Goal: Find specific page/section: Find specific page/section

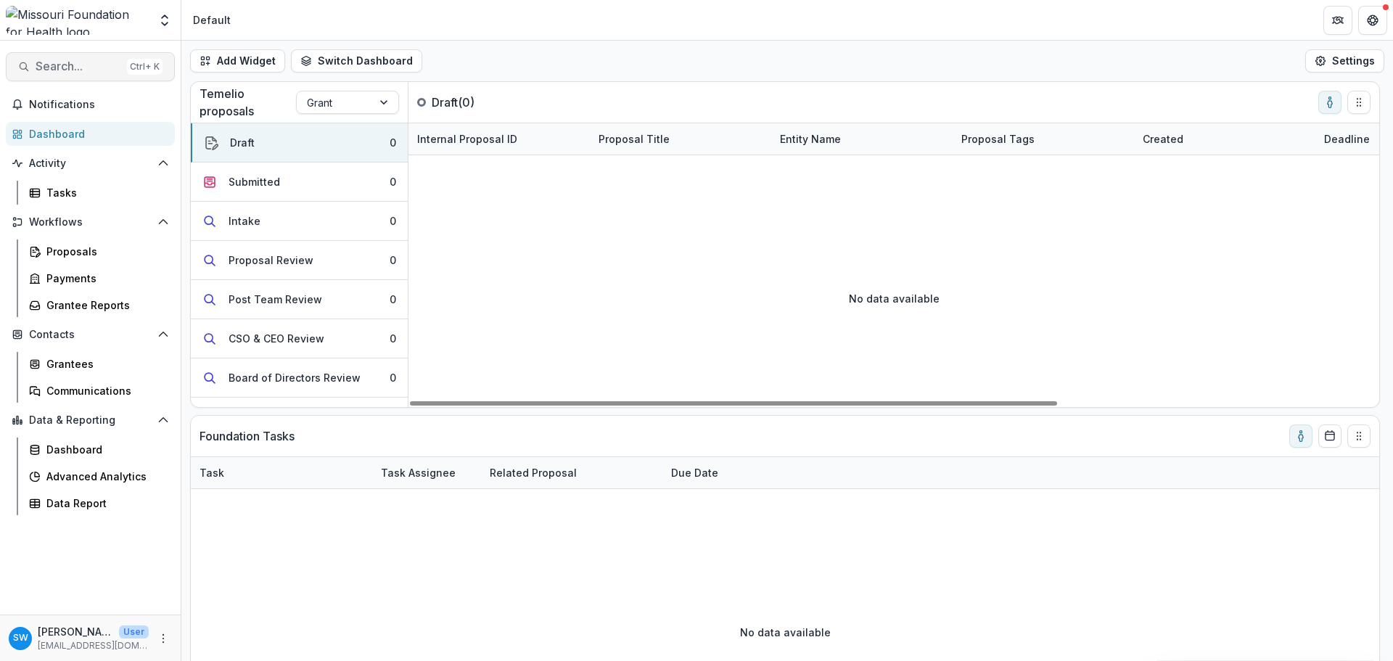
click at [104, 65] on span "Search..." at bounding box center [79, 66] width 86 height 14
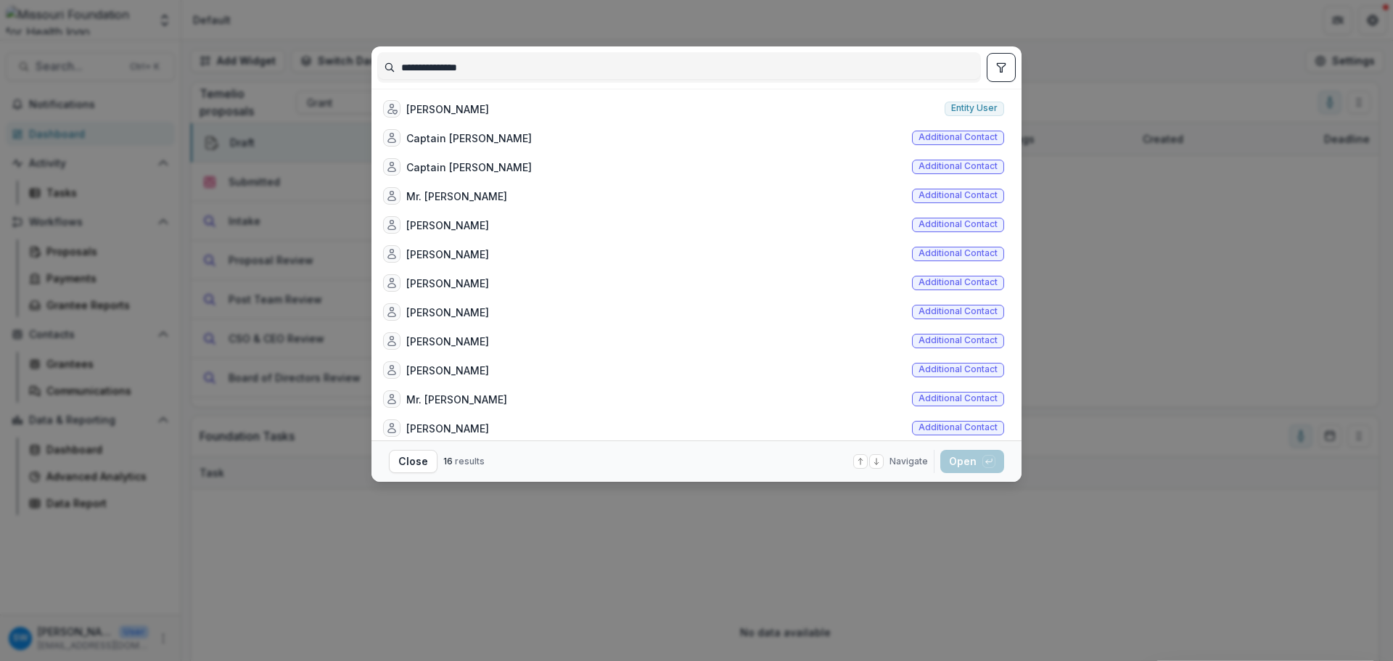
click at [437, 65] on input "**********" at bounding box center [679, 67] width 602 height 23
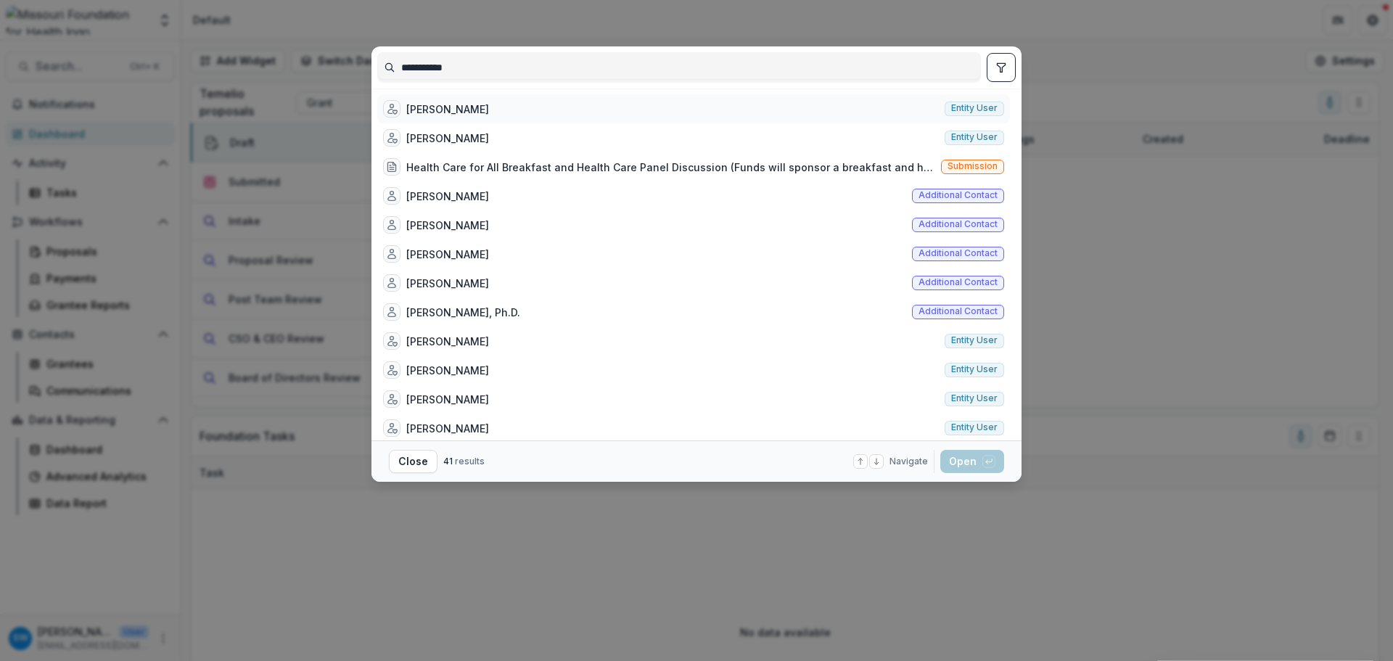
type input "**********"
click at [445, 107] on div "[PERSON_NAME]" at bounding box center [447, 109] width 83 height 15
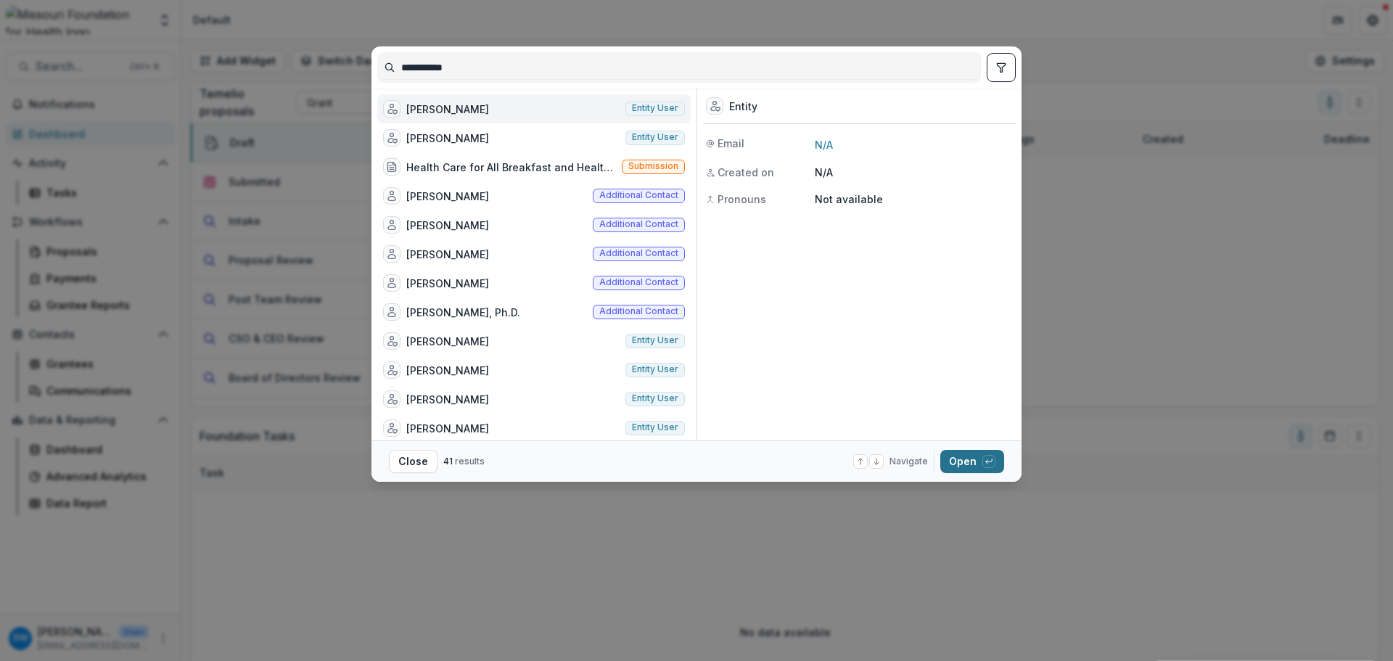
click at [953, 461] on button "Open with enter key" at bounding box center [972, 461] width 64 height 23
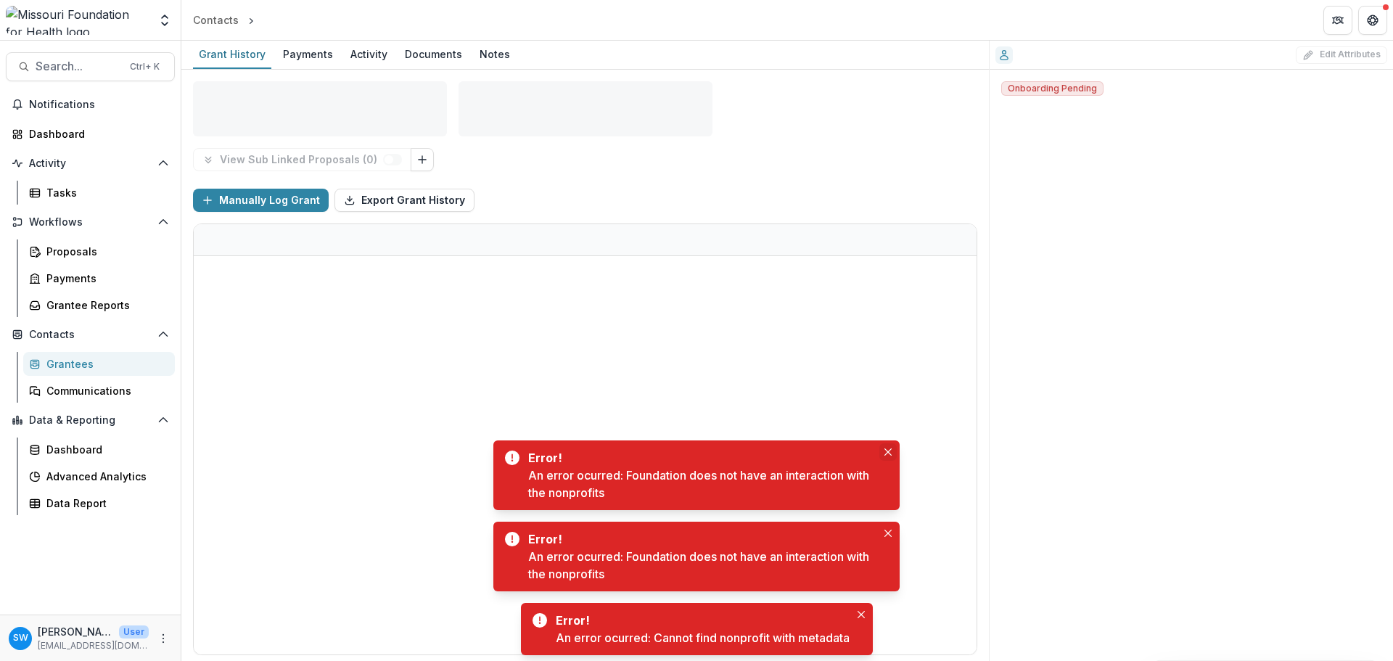
click at [886, 450] on icon "Close" at bounding box center [887, 451] width 7 height 7
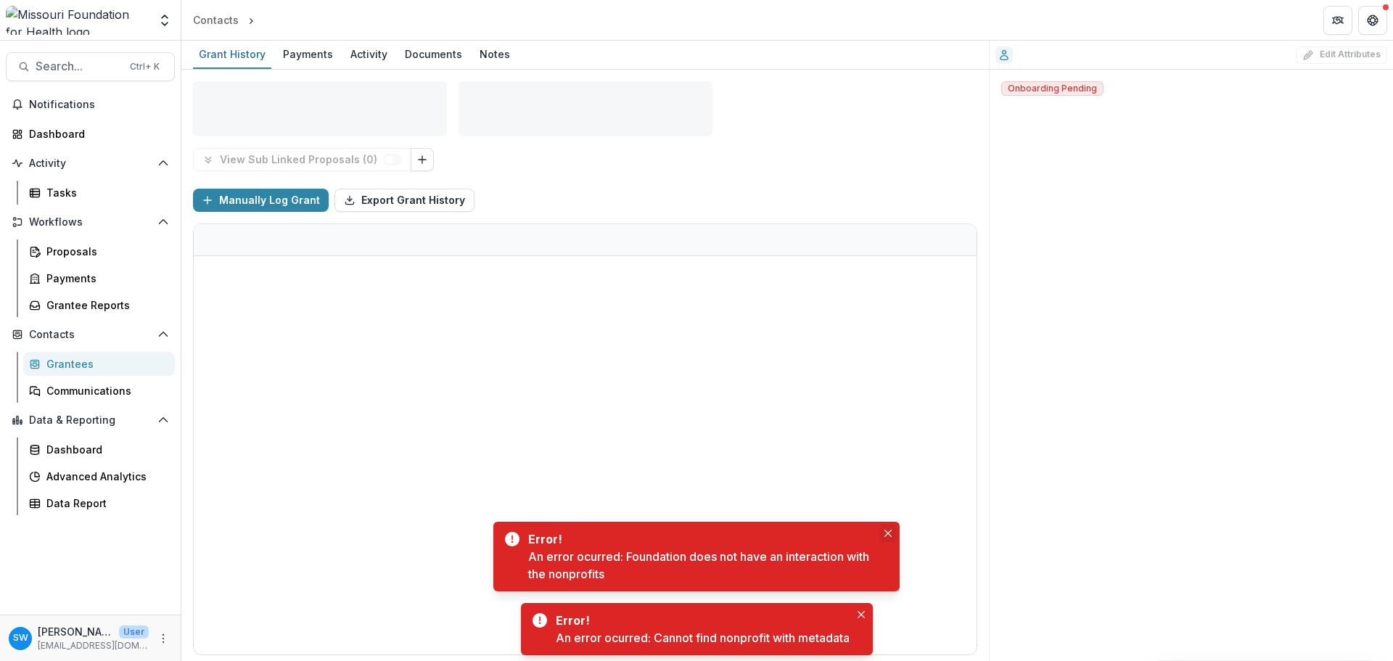
click at [887, 530] on icon "Close" at bounding box center [887, 533] width 7 height 7
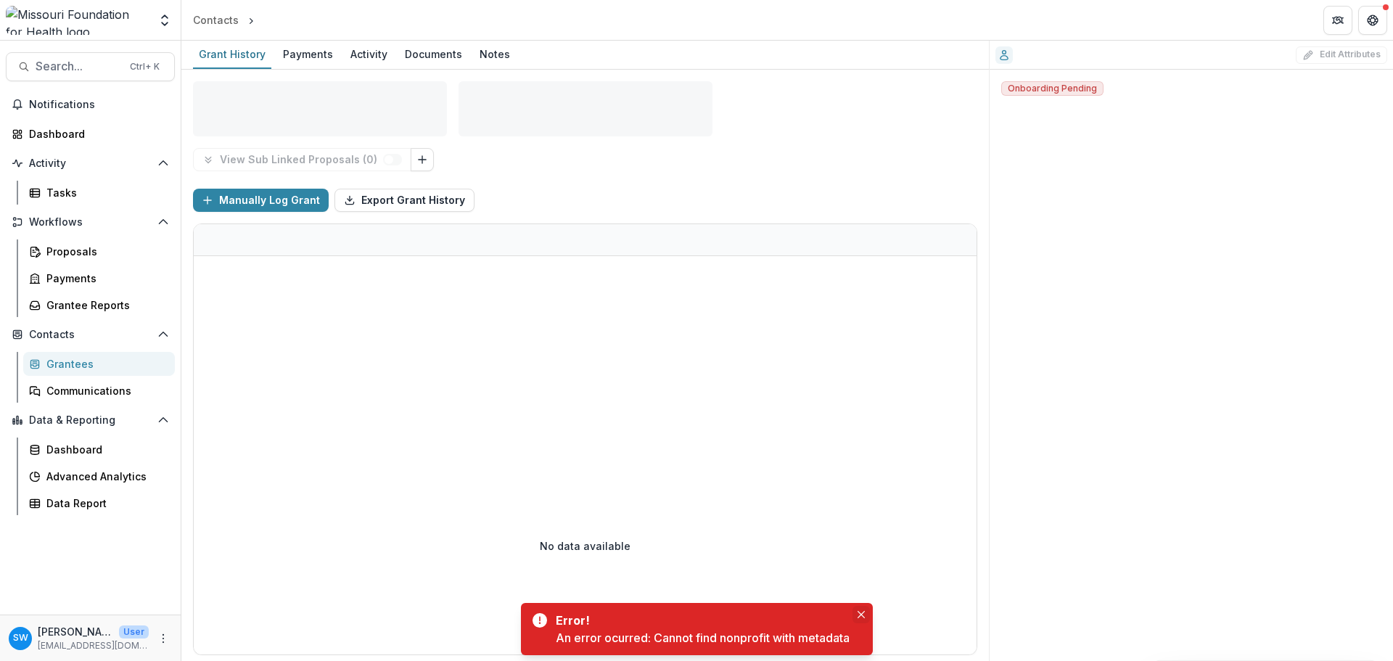
click at [864, 609] on button "Close" at bounding box center [860, 614] width 17 height 17
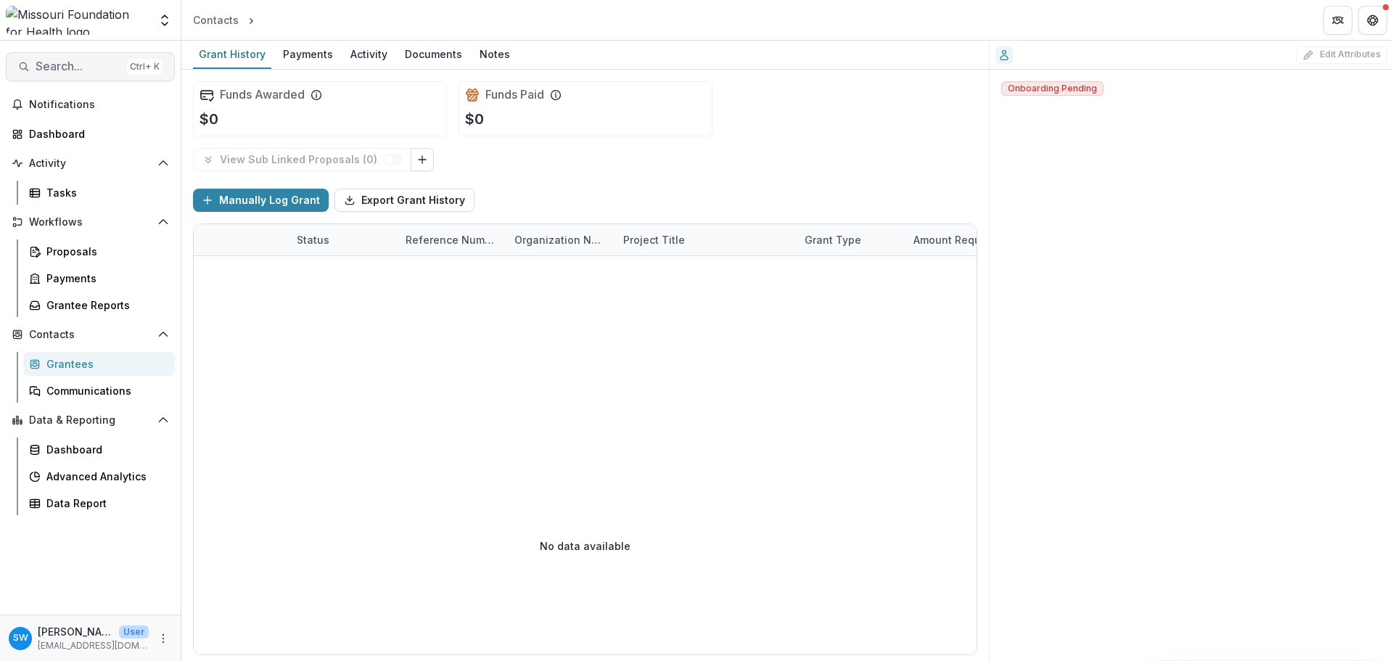
click at [58, 70] on span "Search..." at bounding box center [79, 66] width 86 height 14
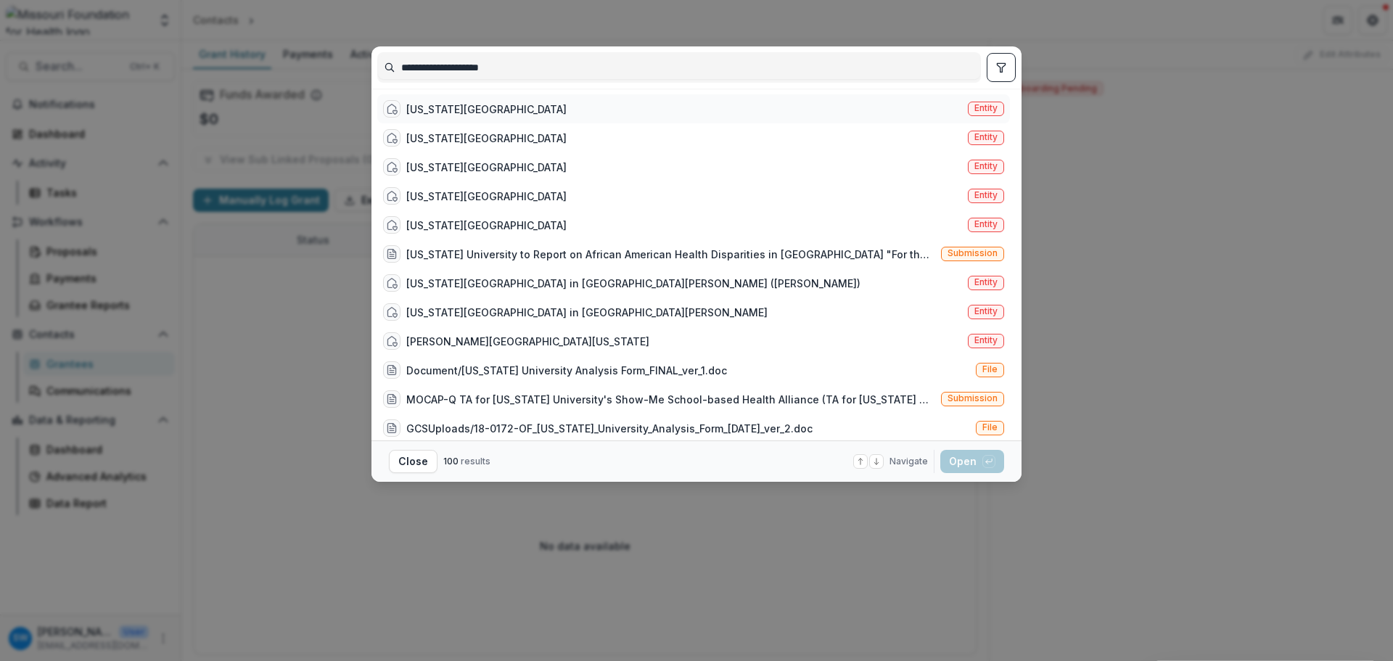
type input "**********"
click at [485, 113] on div "[US_STATE][GEOGRAPHIC_DATA]" at bounding box center [486, 109] width 160 height 15
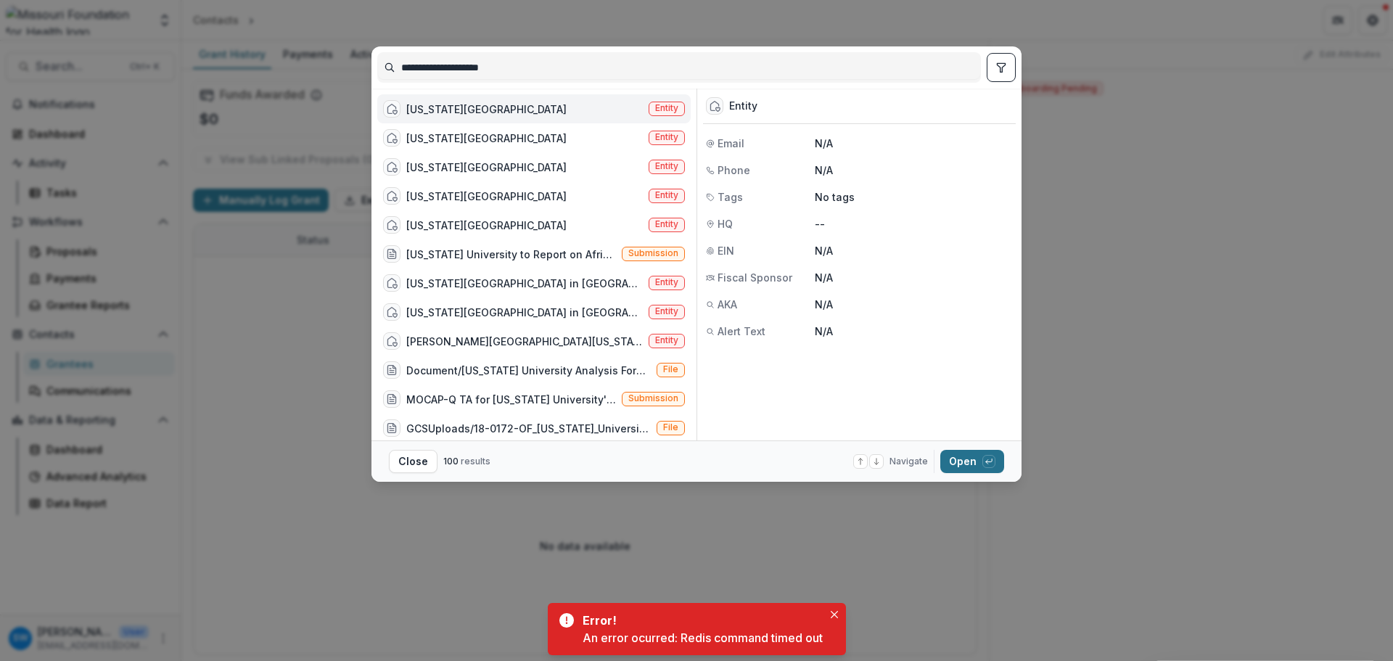
click at [958, 461] on button "Open with enter key" at bounding box center [972, 461] width 64 height 23
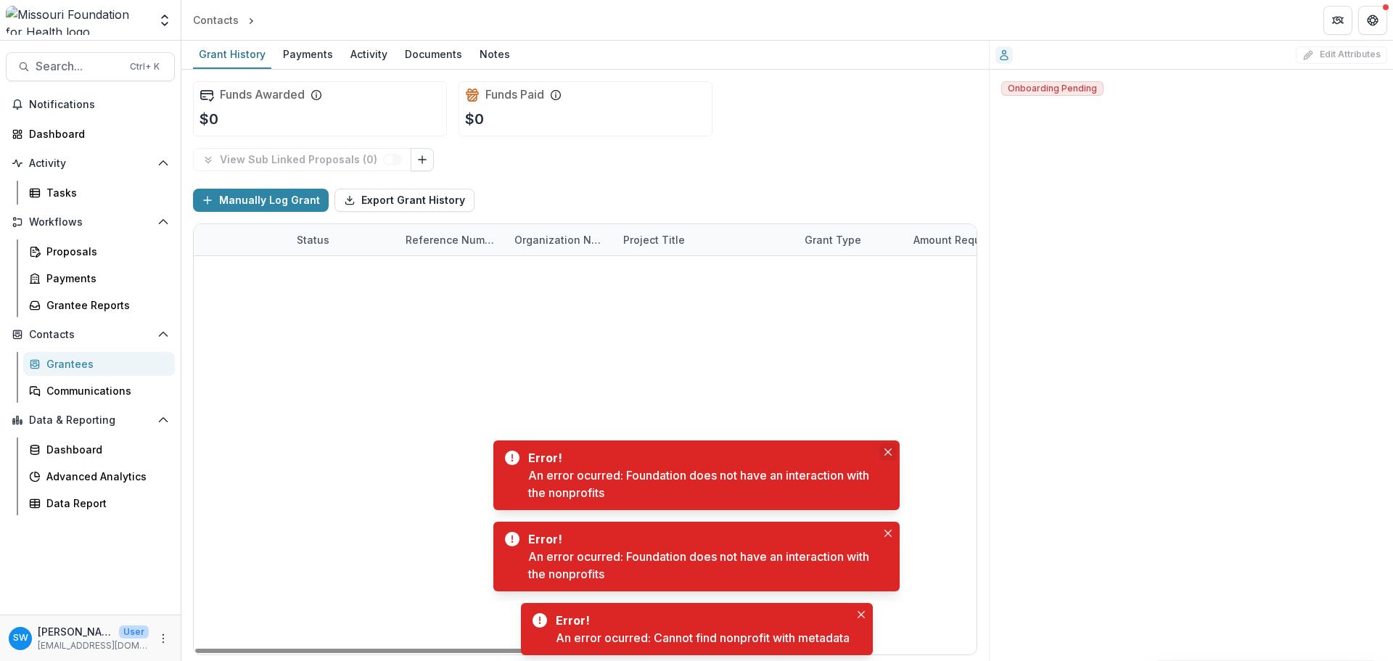
click at [887, 448] on button "Close" at bounding box center [887, 451] width 17 height 17
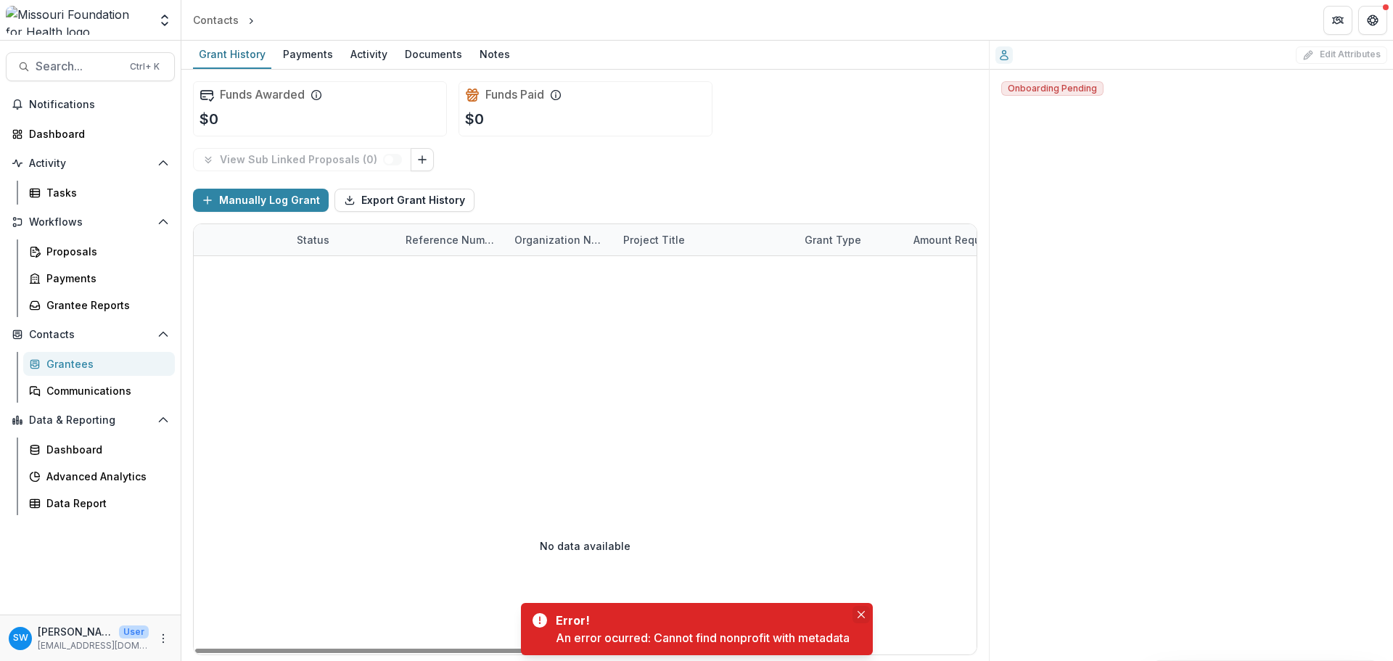
click at [863, 622] on button "Close" at bounding box center [860, 614] width 17 height 17
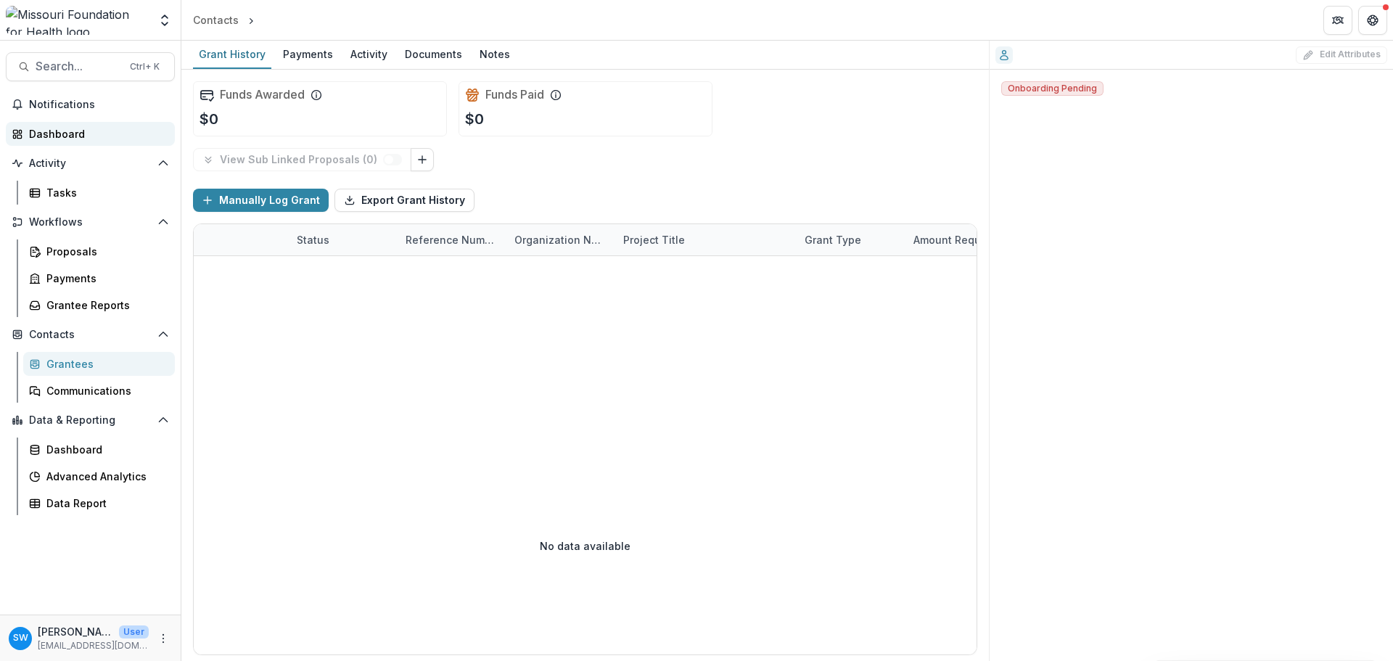
click at [55, 139] on div "Dashboard" at bounding box center [96, 133] width 134 height 15
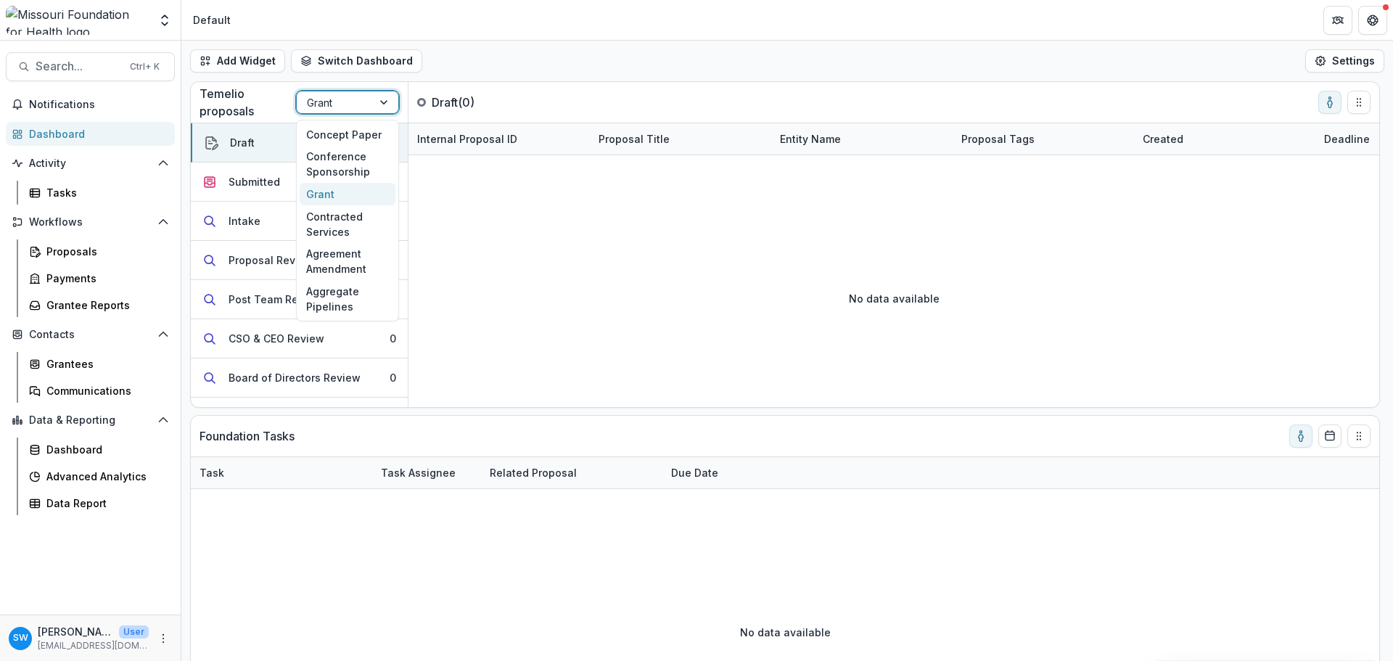
click at [390, 109] on div at bounding box center [385, 102] width 26 height 22
click at [347, 223] on div "Contracted Services" at bounding box center [348, 224] width 96 height 38
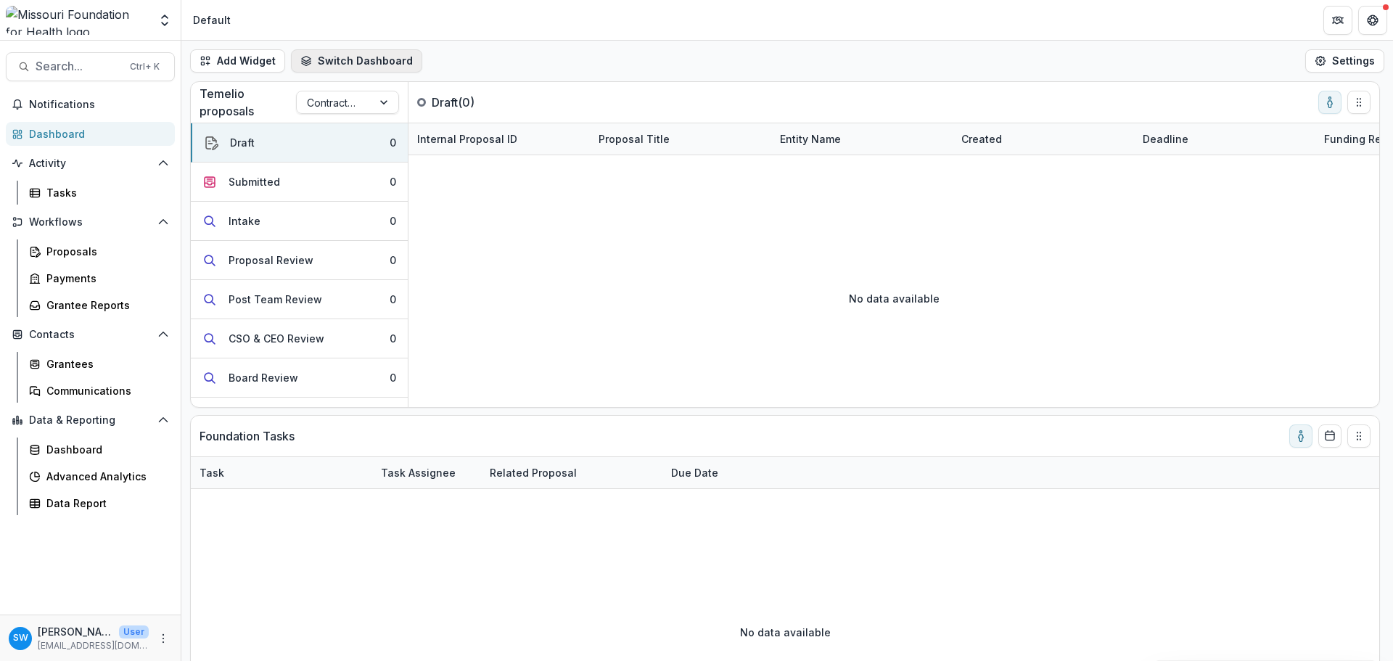
click at [349, 63] on button "Switch Dashboard" at bounding box center [356, 60] width 131 height 23
click at [352, 117] on span "DLS Dashboard" at bounding box center [383, 117] width 115 height 15
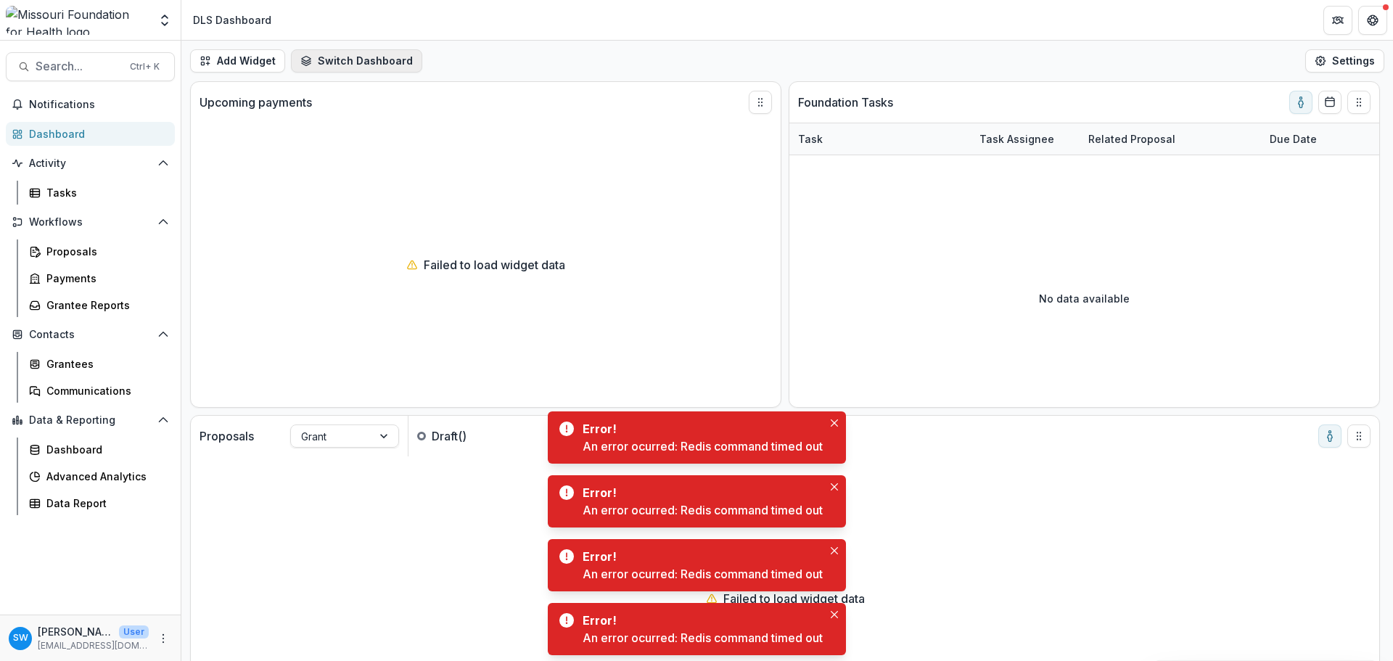
click at [350, 65] on button "Switch Dashboard" at bounding box center [356, 60] width 131 height 23
click at [345, 96] on span "Default" at bounding box center [383, 93] width 115 height 15
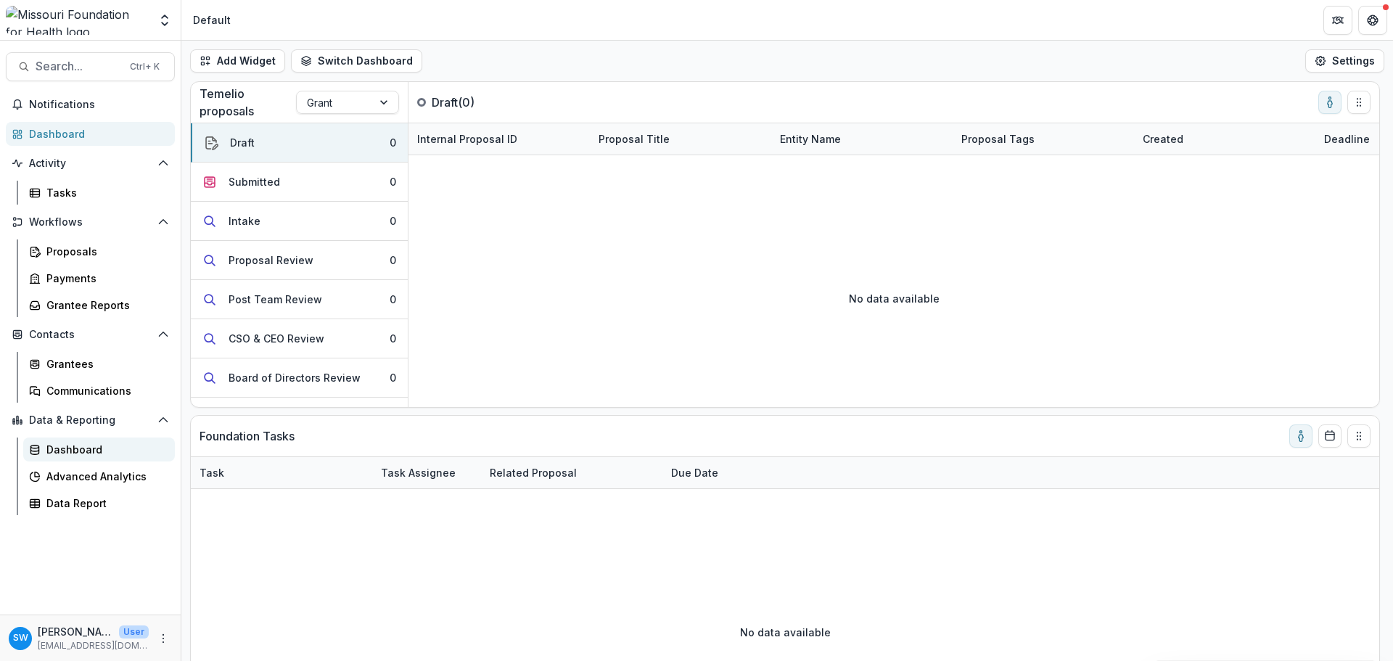
click at [87, 441] on link "Dashboard" at bounding box center [99, 449] width 152 height 24
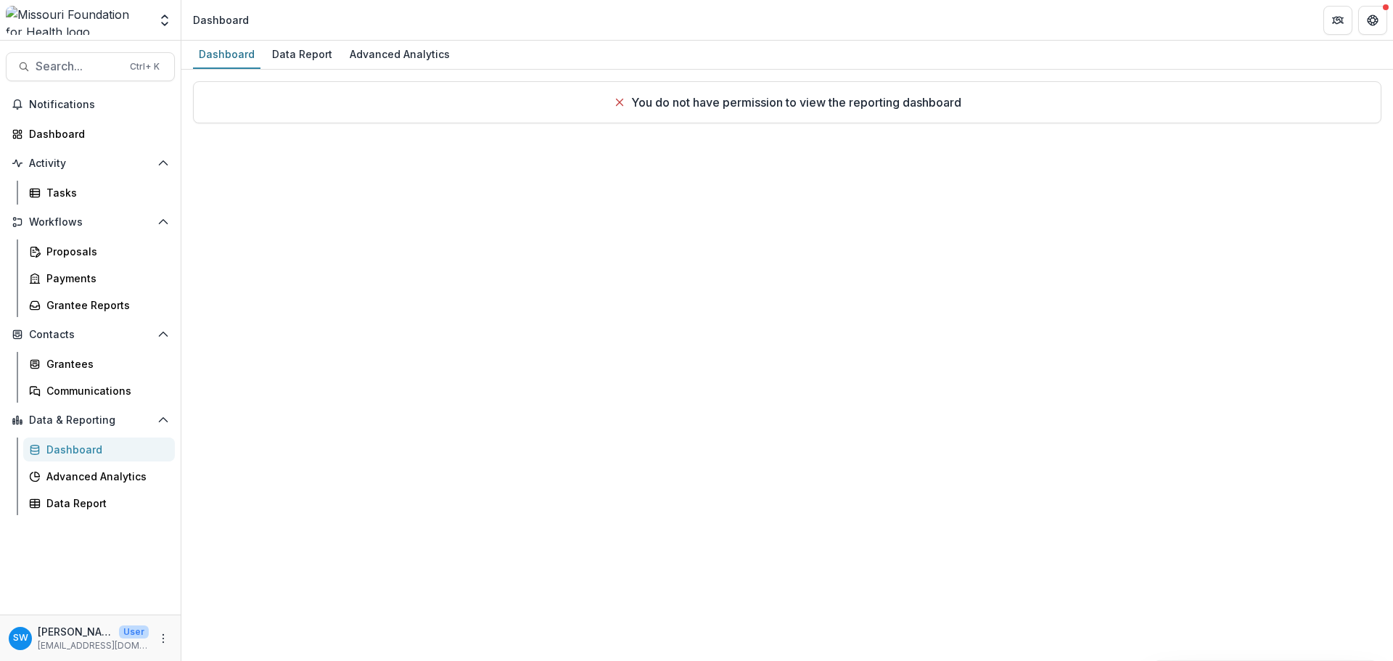
click at [618, 102] on icon at bounding box center [620, 102] width 12 height 12
click at [90, 481] on div "Advanced Analytics" at bounding box center [104, 476] width 117 height 15
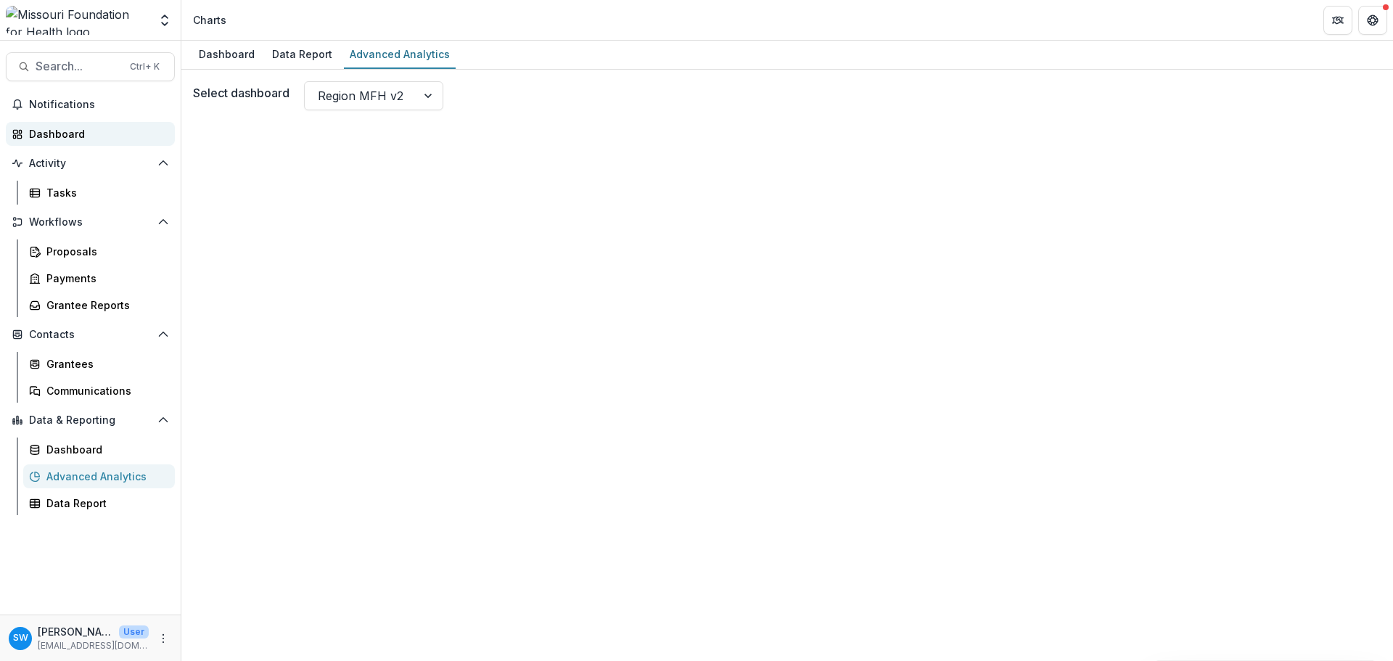
click at [51, 135] on div "Dashboard" at bounding box center [96, 133] width 134 height 15
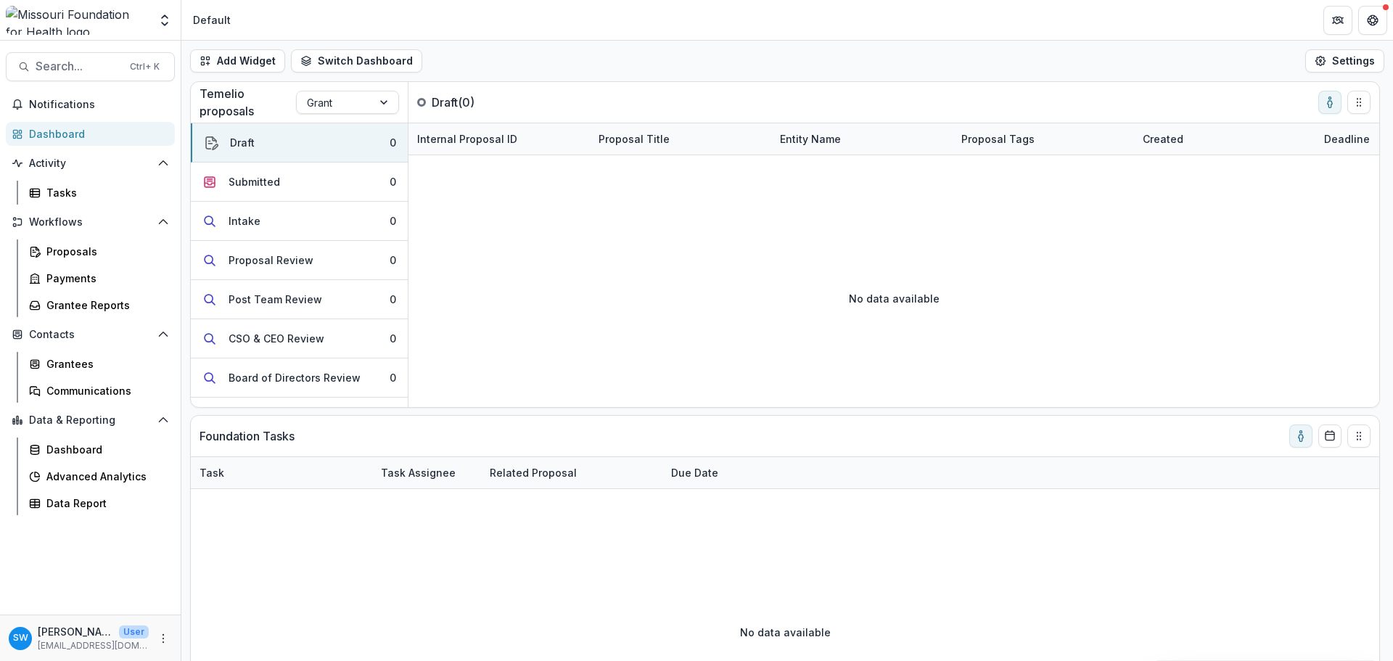
click at [1388, 12] on header "Default" at bounding box center [787, 20] width 1212 height 40
click at [1378, 15] on icon "Get Help" at bounding box center [1373, 21] width 12 height 12
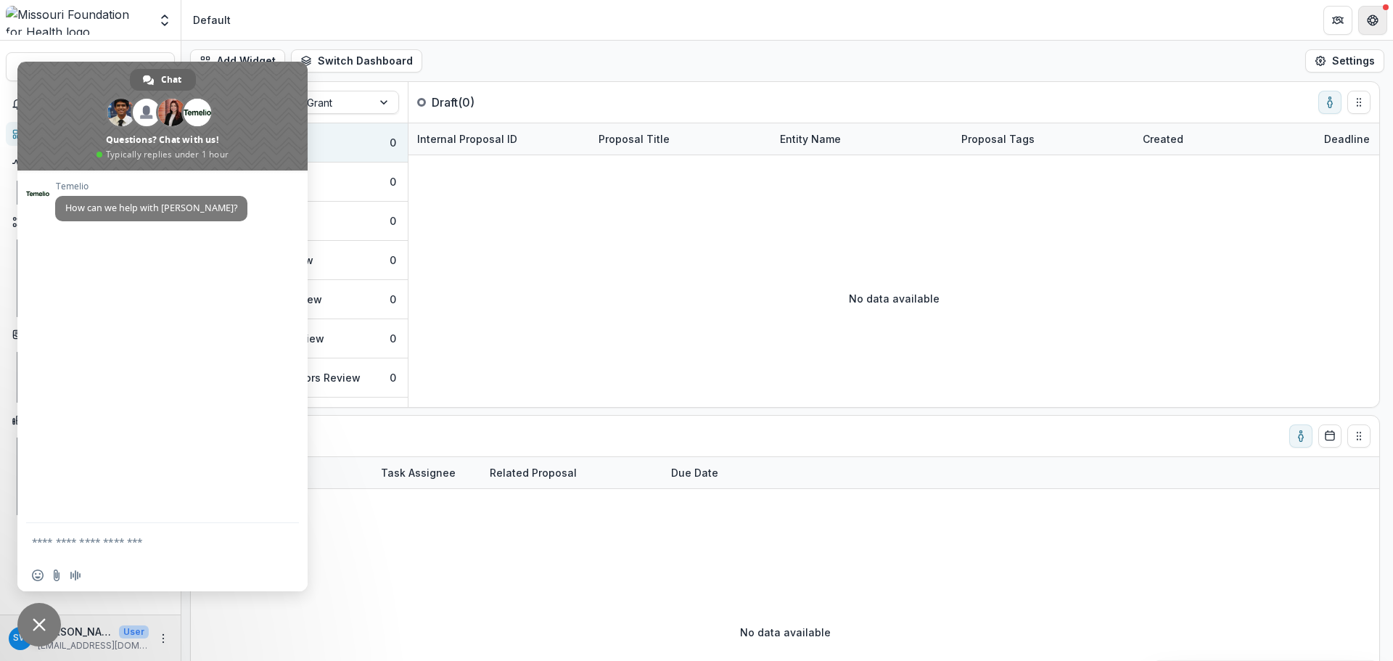
click at [1378, 15] on icon "Get Help" at bounding box center [1373, 21] width 12 height 12
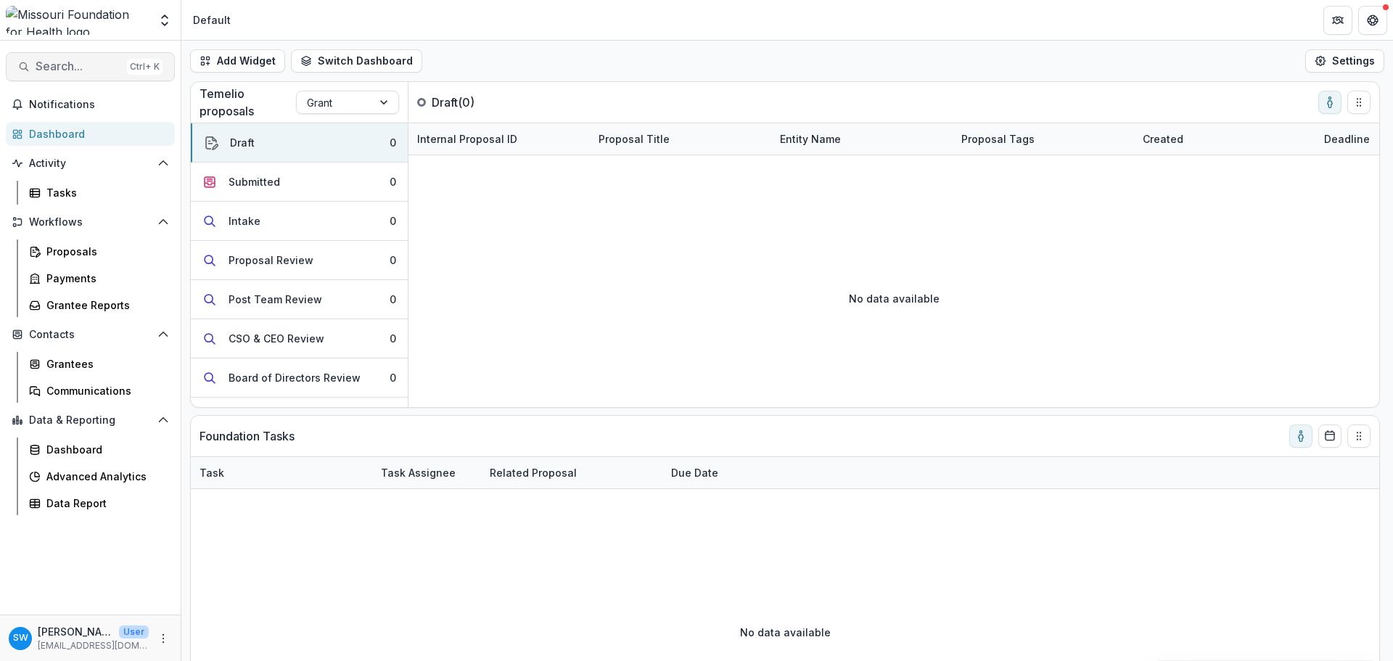
click at [51, 68] on span "Search..." at bounding box center [79, 66] width 86 height 14
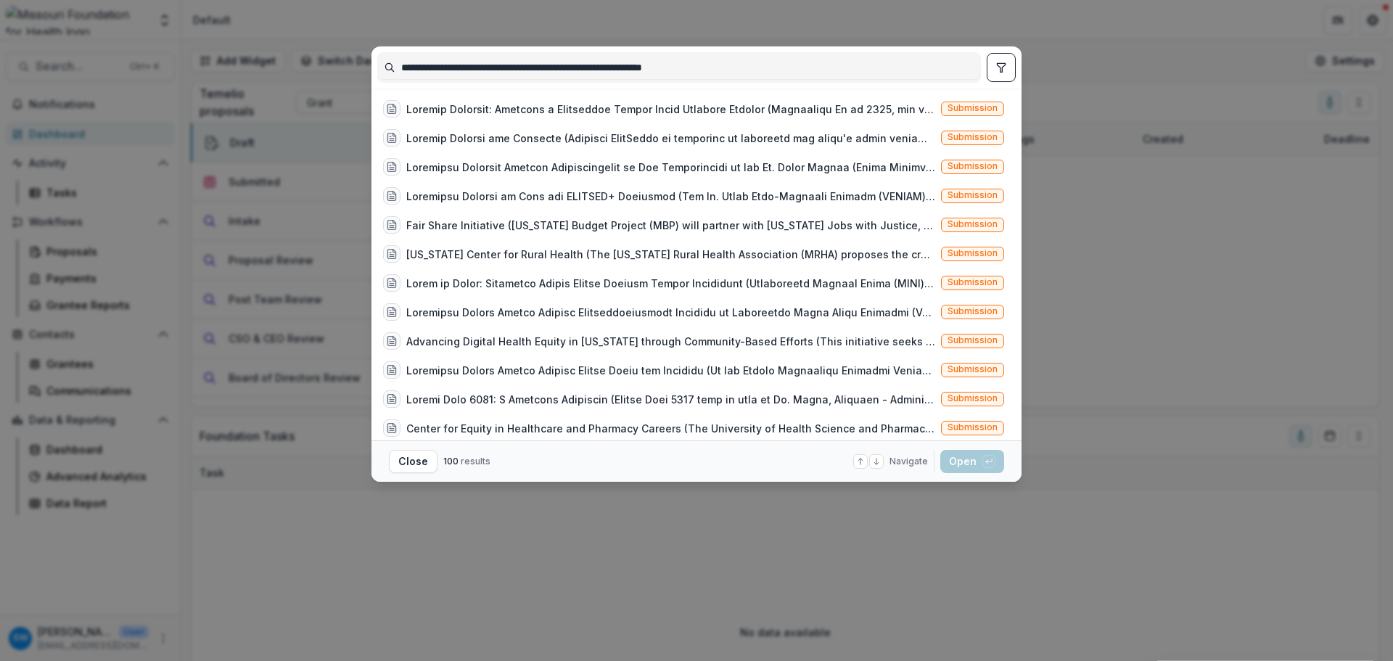
click at [400, 68] on input "**********" at bounding box center [679, 67] width 602 height 23
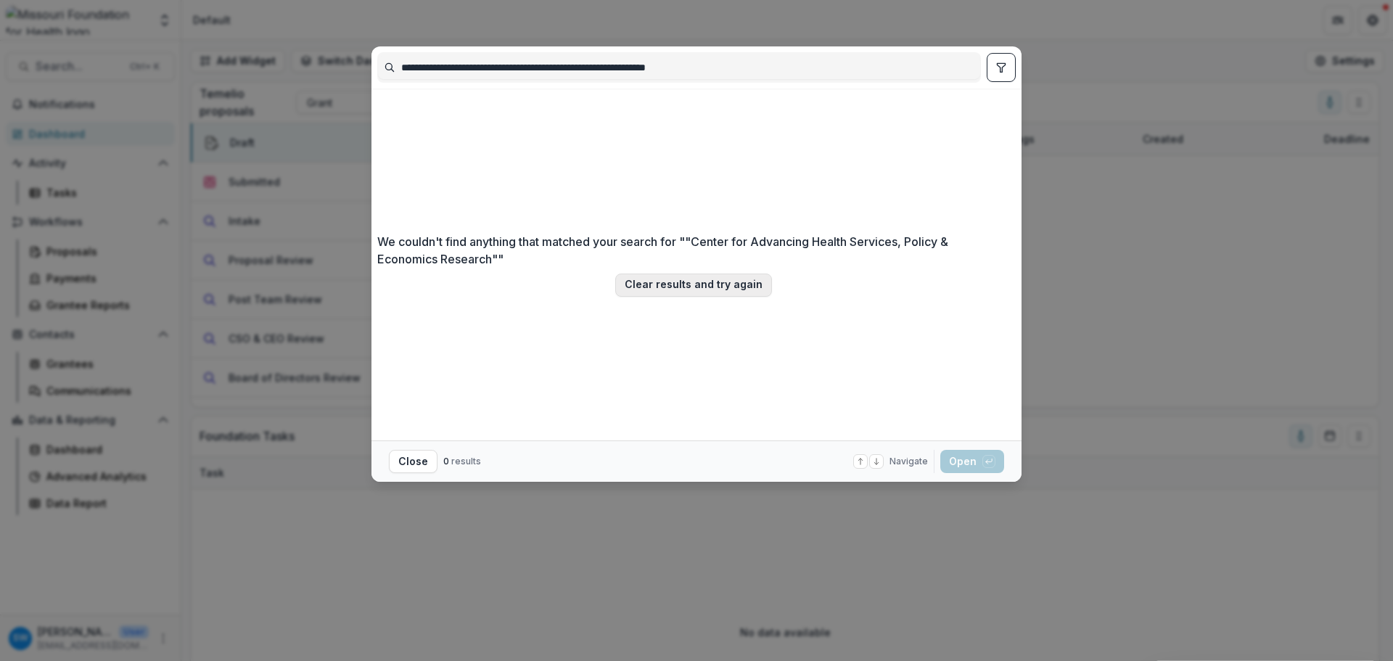
type input "**********"
click at [740, 294] on button "Clear results and try again" at bounding box center [693, 285] width 157 height 23
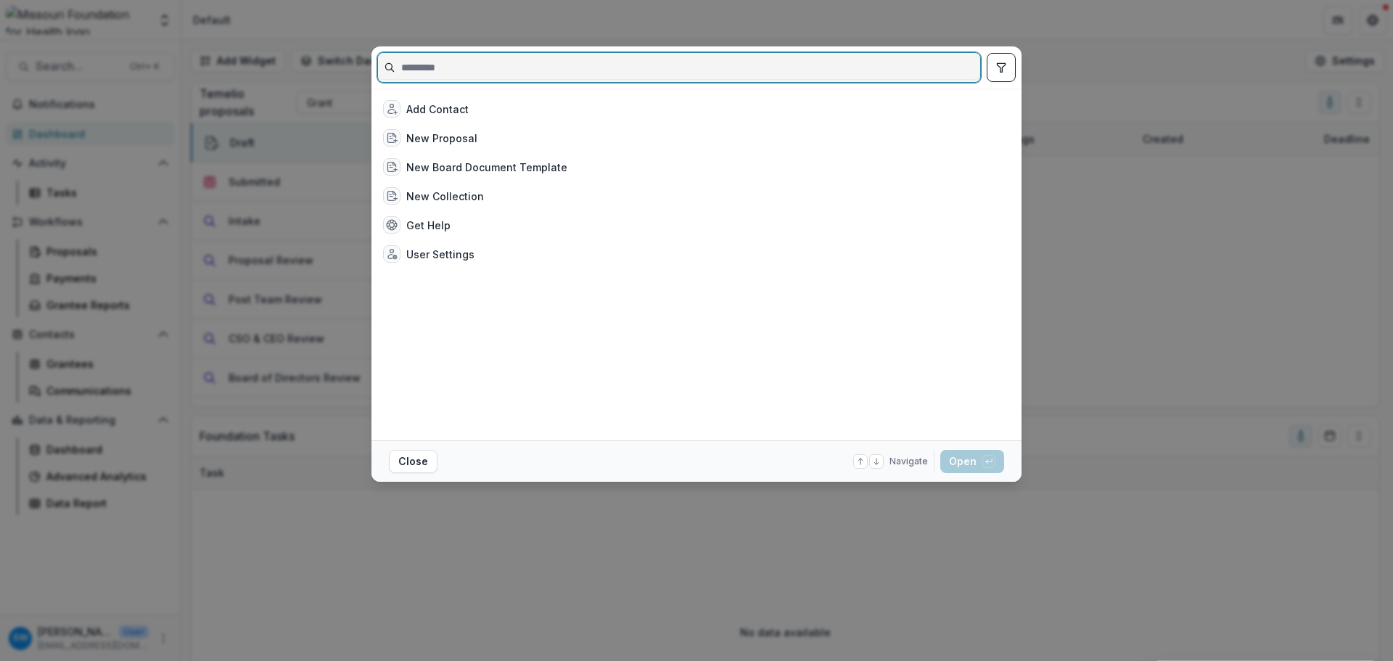
click at [474, 59] on input at bounding box center [679, 67] width 602 height 23
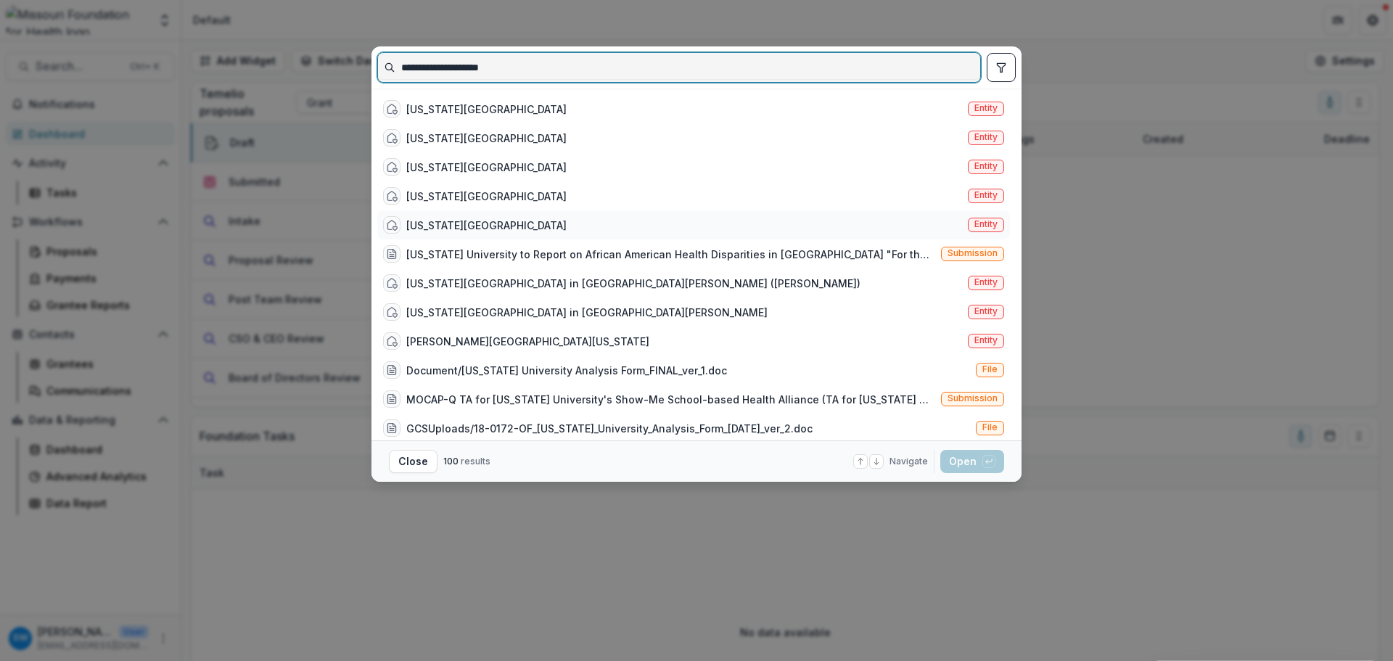
type input "**********"
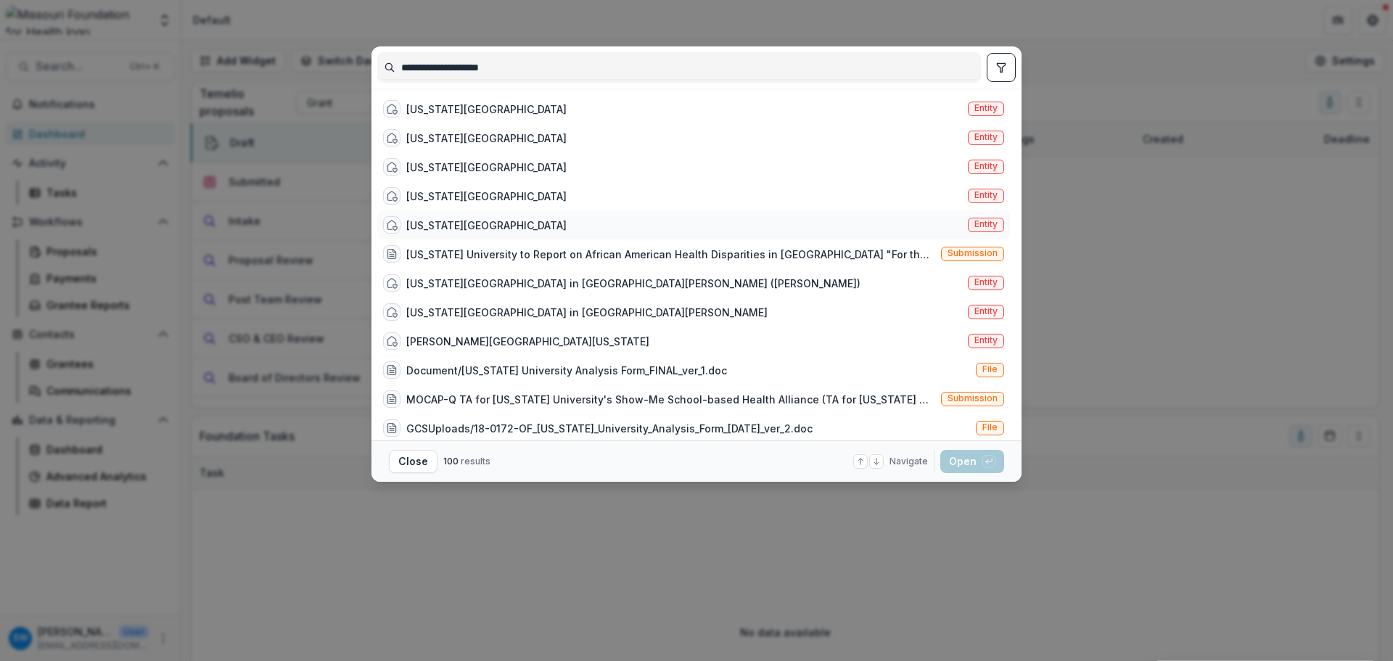
click at [491, 224] on div "[US_STATE][GEOGRAPHIC_DATA]" at bounding box center [486, 225] width 160 height 15
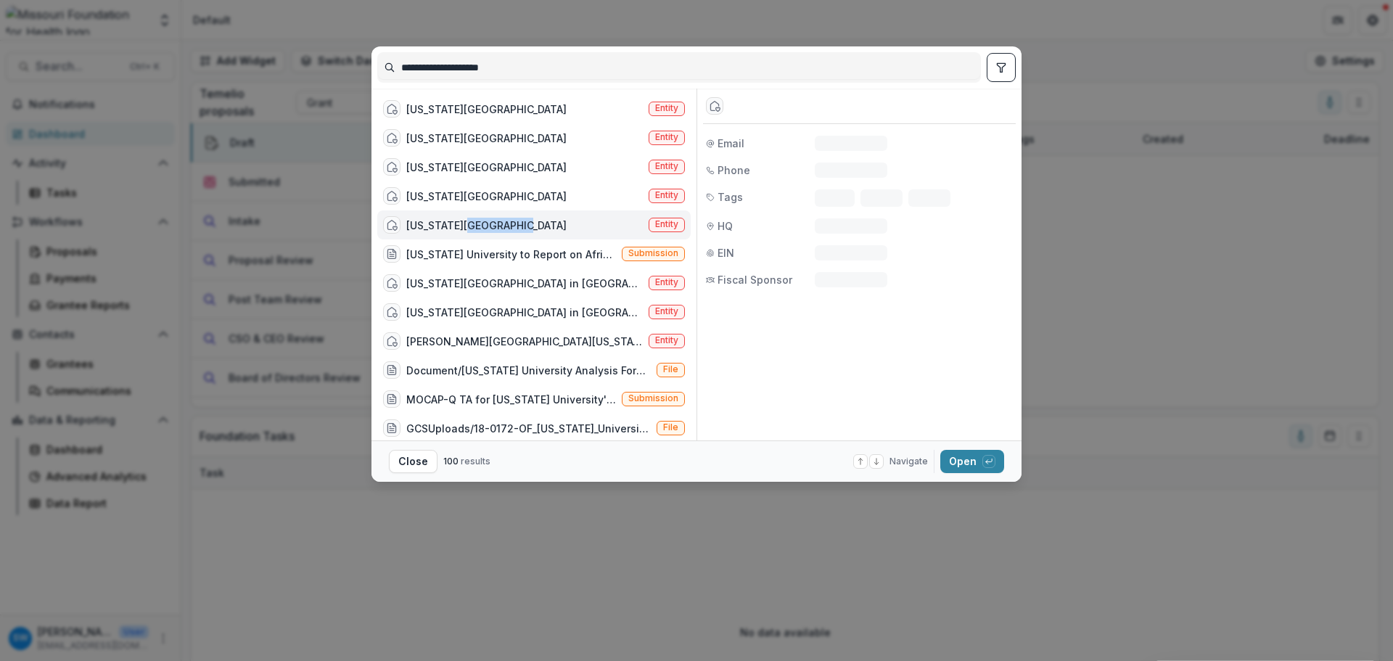
click at [491, 224] on div "[US_STATE][GEOGRAPHIC_DATA]" at bounding box center [486, 225] width 160 height 15
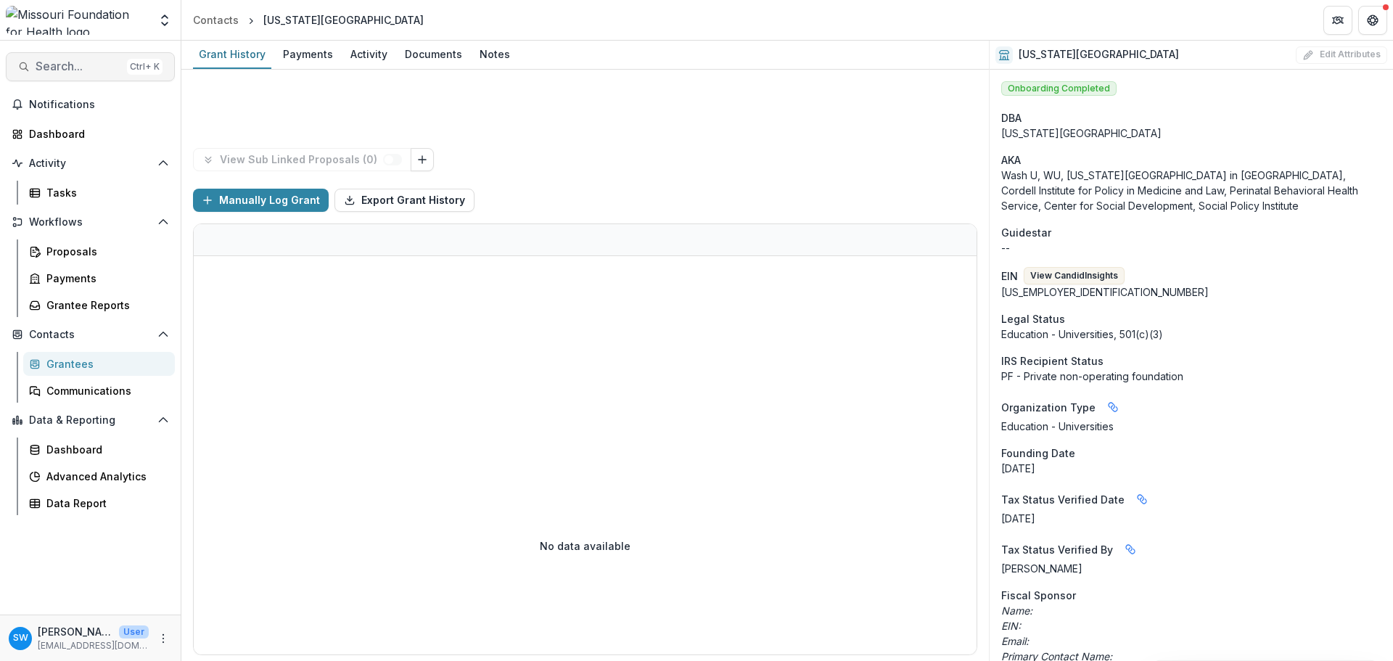
click at [59, 74] on button "Search... Ctrl + K" at bounding box center [90, 66] width 169 height 29
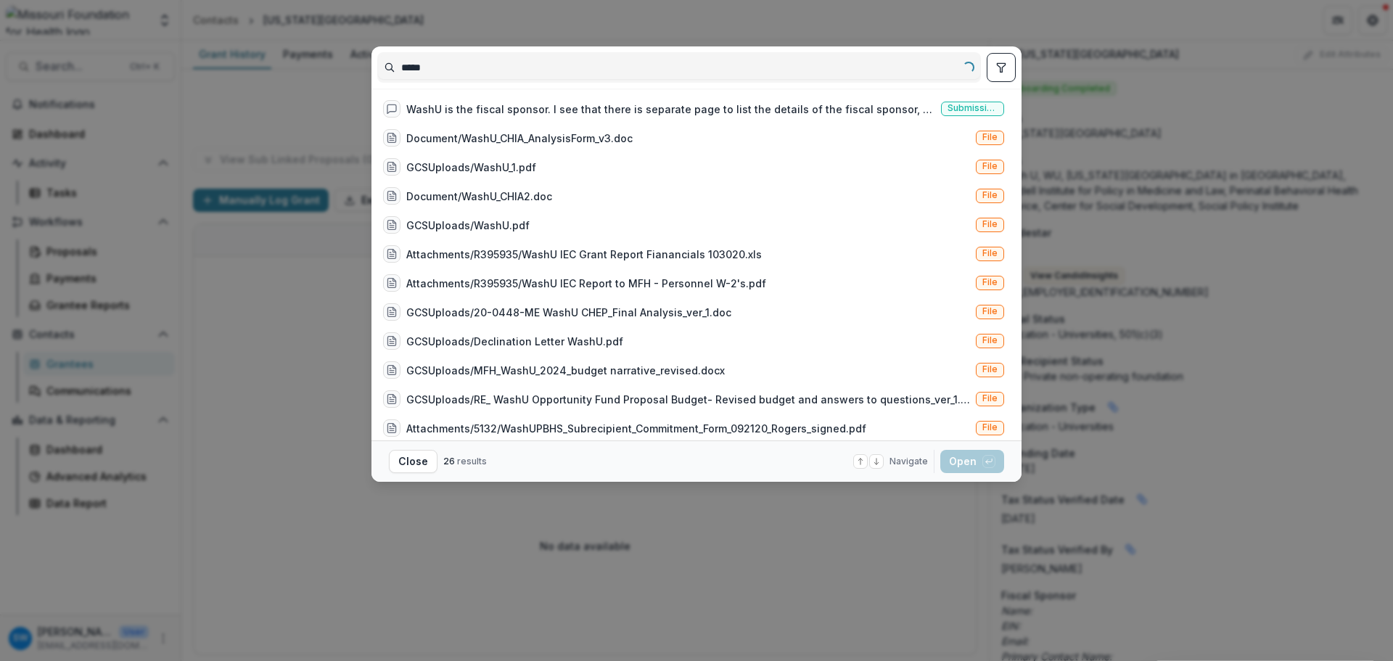
click at [459, 71] on input "*****" at bounding box center [679, 67] width 602 height 23
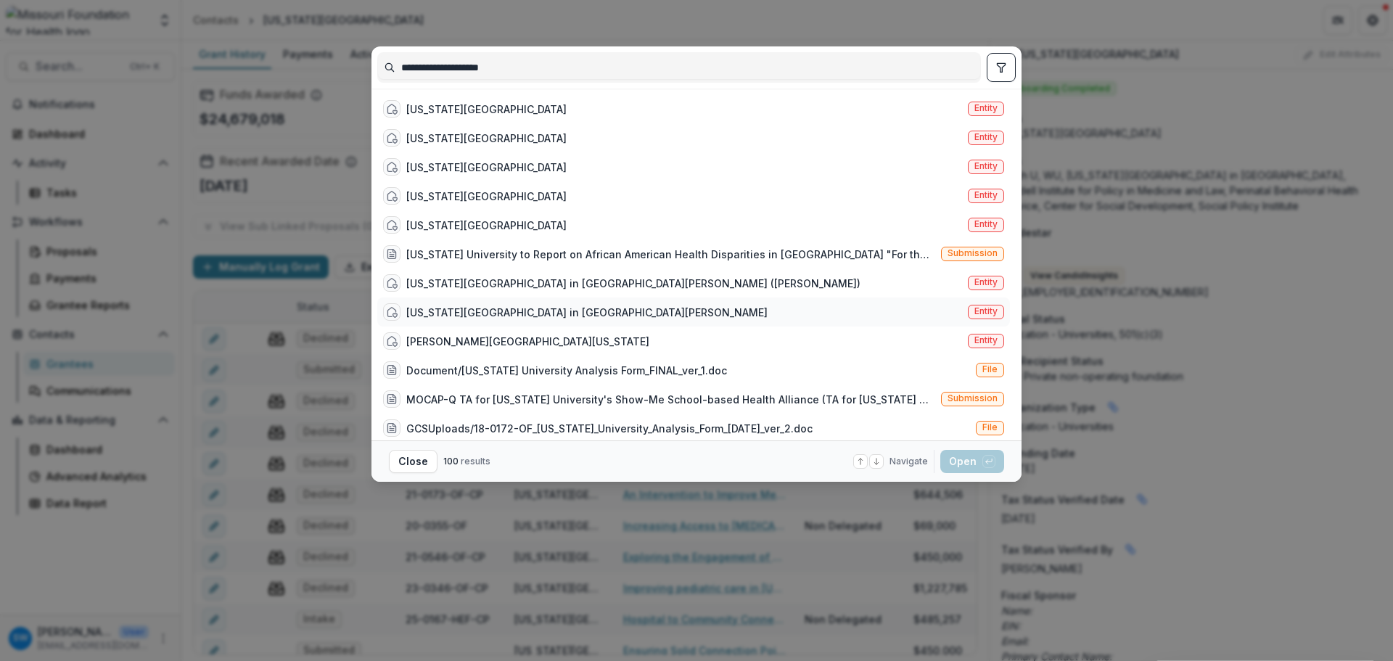
type input "**********"
click at [524, 310] on div "[US_STATE][GEOGRAPHIC_DATA] in [GEOGRAPHIC_DATA][PERSON_NAME]" at bounding box center [586, 312] width 361 height 15
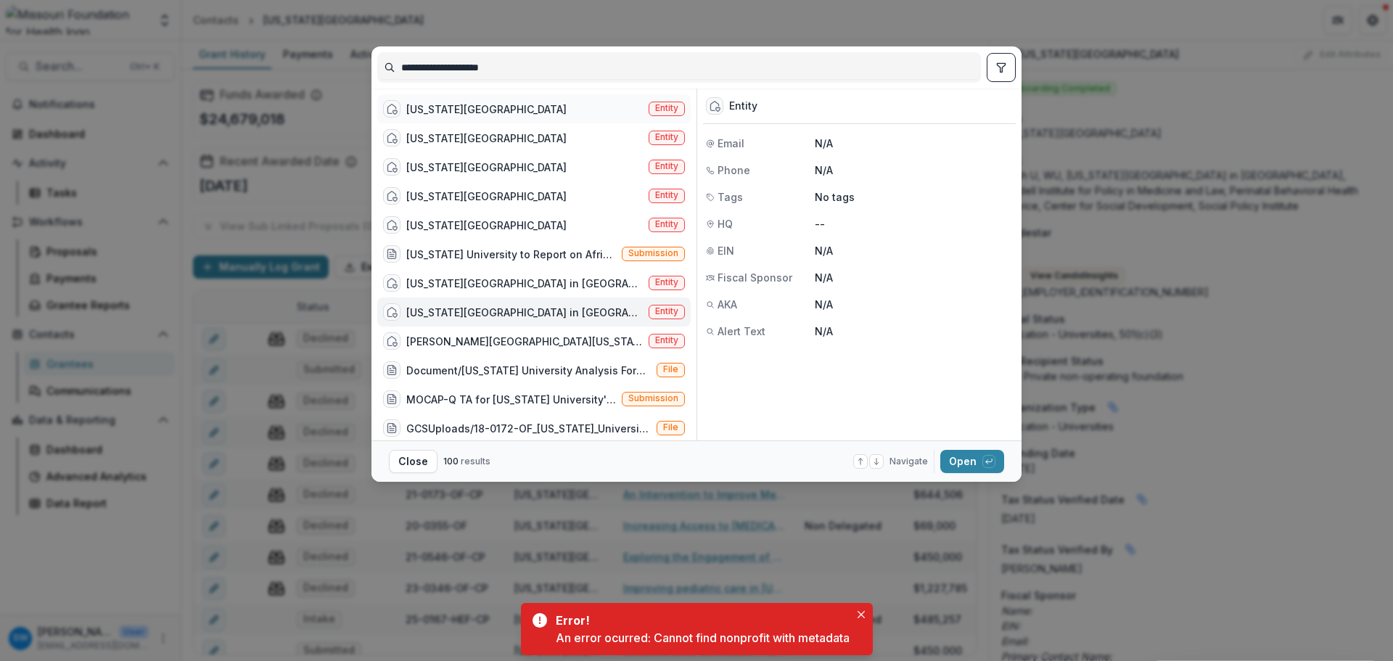
click at [502, 102] on div "[US_STATE][GEOGRAPHIC_DATA]" at bounding box center [486, 109] width 160 height 15
click at [950, 452] on button "Open with enter key" at bounding box center [972, 461] width 64 height 23
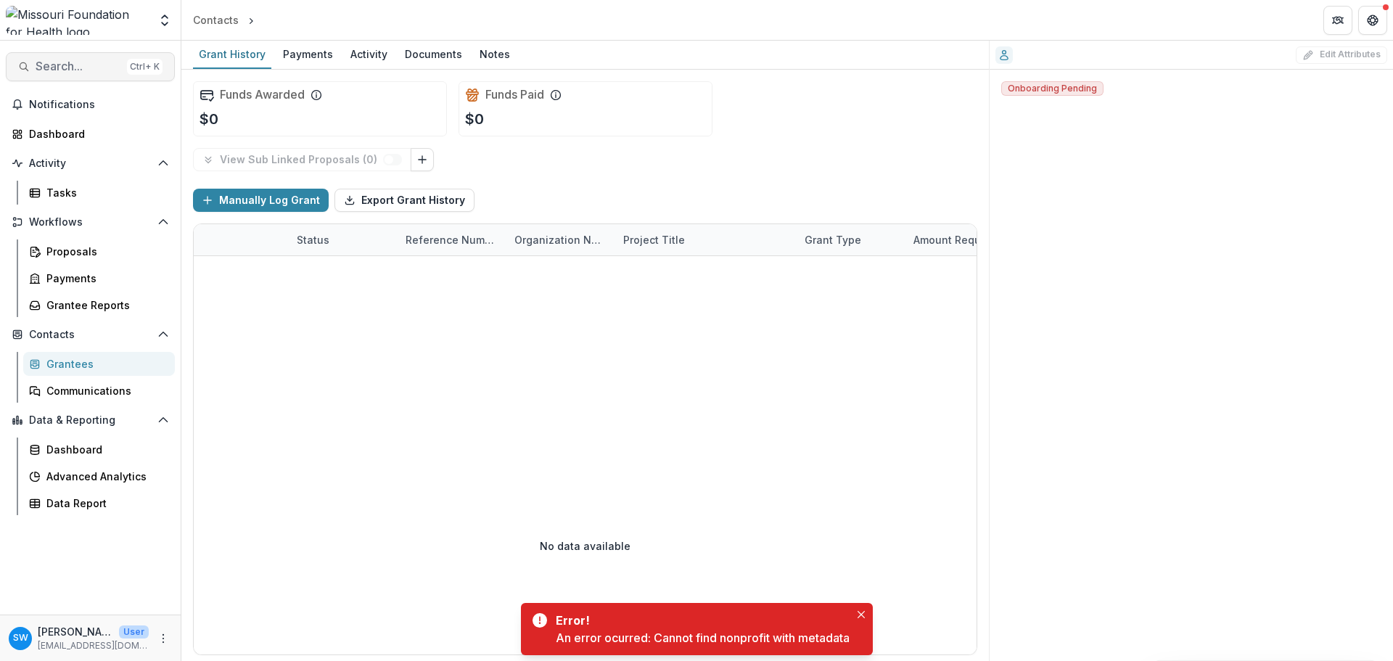
click at [102, 70] on span "Search..." at bounding box center [79, 66] width 86 height 14
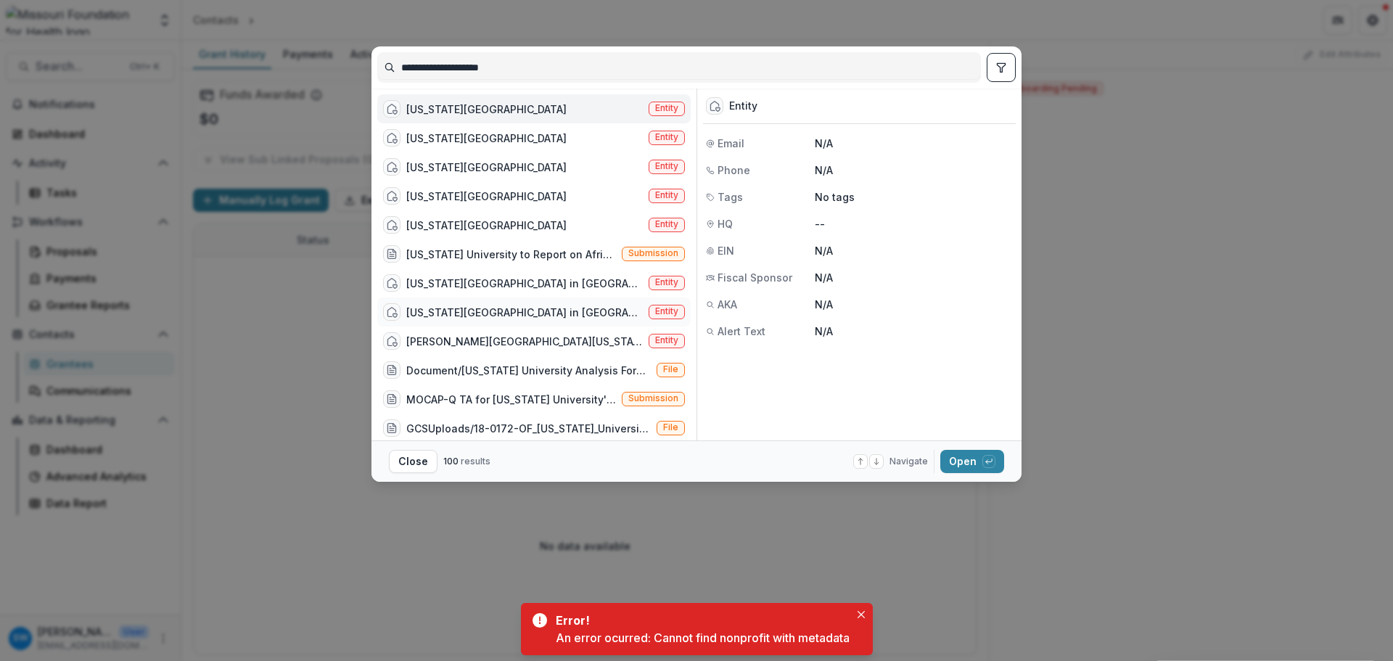
click at [540, 303] on div "[US_STATE][GEOGRAPHIC_DATA] in [GEOGRAPHIC_DATA][PERSON_NAME]" at bounding box center [513, 311] width 260 height 17
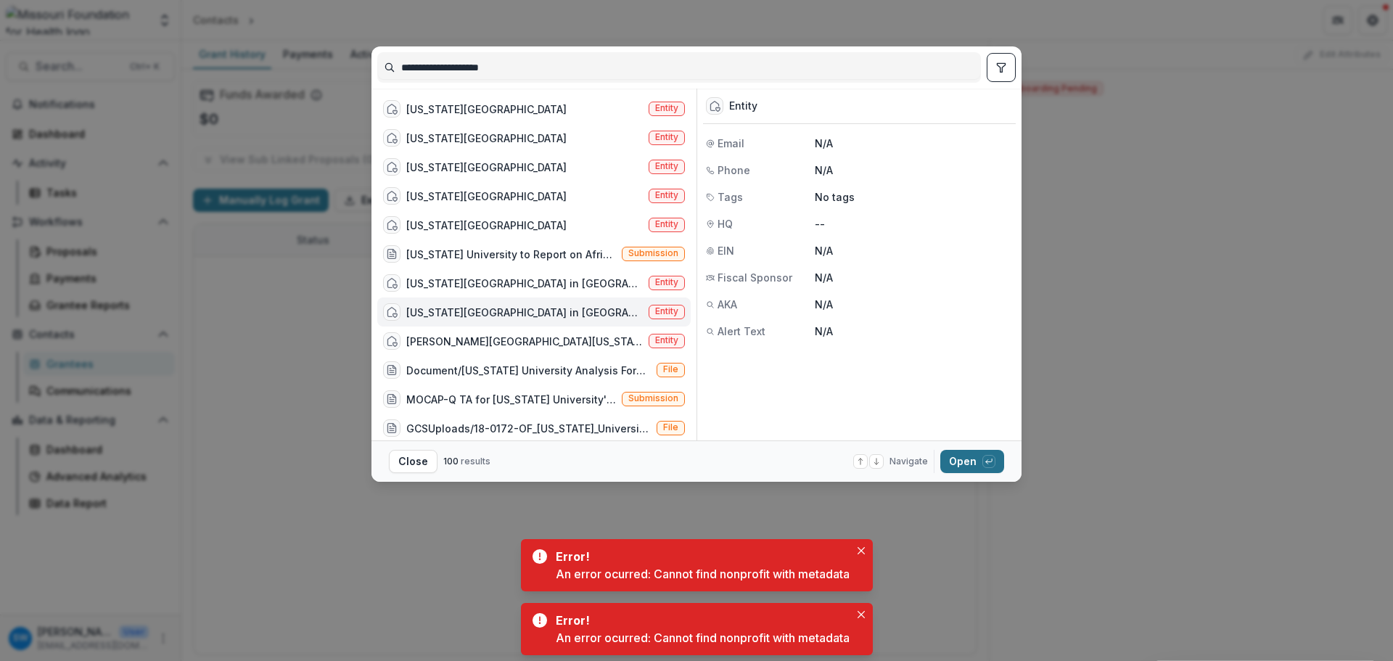
click at [959, 459] on button "Open with enter key" at bounding box center [972, 461] width 64 height 23
